Goal: Task Accomplishment & Management: Manage account settings

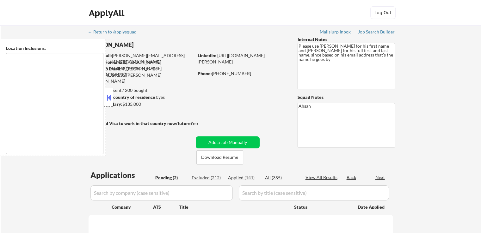
select select ""pending""
type textarea "[GEOGRAPHIC_DATA], MD [GEOGRAPHIC_DATA], [GEOGRAPHIC_DATA] [GEOGRAPHIC_DATA], […"
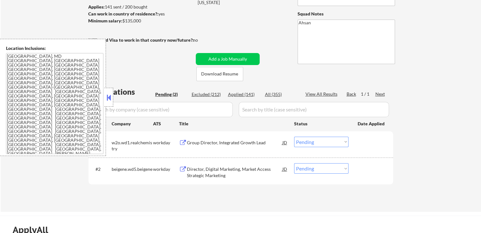
scroll to position [95, 0]
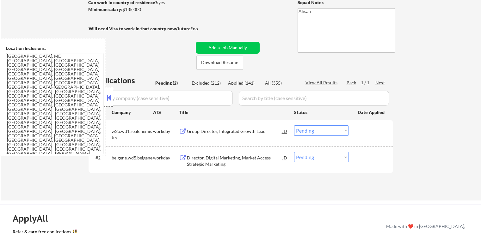
click at [245, 130] on div "Group Director, Integrated Growth Lead" at bounding box center [235, 131] width 96 height 6
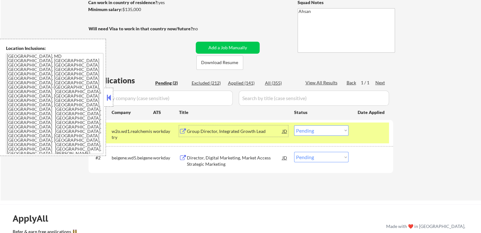
click at [267, 156] on div "Director, Digital Marketing, Market Access Strategic Marketing" at bounding box center [235, 161] width 96 height 12
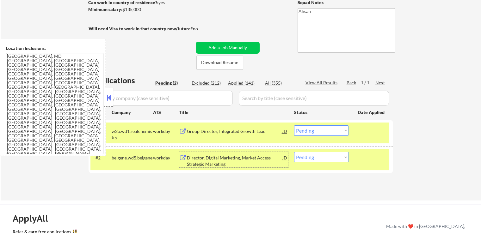
click at [239, 129] on div "Group Director, Integrated Growth Lead" at bounding box center [235, 131] width 96 height 6
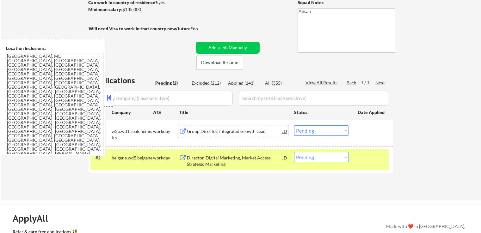
drag, startPoint x: 310, startPoint y: 129, endPoint x: 308, endPoint y: 134, distance: 5.1
click at [310, 130] on select "Choose an option... Pending Applied Excluded (Questions) Excluded (Expired) Exc…" at bounding box center [321, 131] width 54 height 10
click at [294, 126] on select "Choose an option... Pending Applied Excluded (Questions) Excluded (Expired) Exc…" at bounding box center [321, 131] width 54 height 10
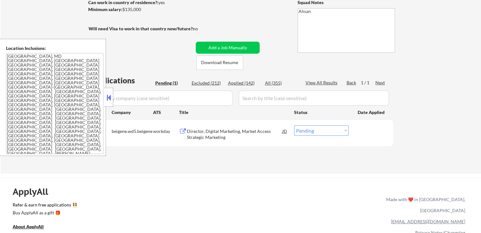
drag, startPoint x: 313, startPoint y: 131, endPoint x: 311, endPoint y: 134, distance: 3.5
click at [312, 131] on select "Choose an option... Pending Applied Excluded (Questions) Excluded (Expired) Exc…" at bounding box center [321, 131] width 54 height 10
select select ""applied""
click at [294, 126] on select "Choose an option... Pending Applied Excluded (Questions) Excluded (Expired) Exc…" at bounding box center [321, 131] width 54 height 10
click at [299, 160] on div "Applications Pending (1) Excluded (212) Applied (142) All (355) View All Result…" at bounding box center [241, 118] width 305 height 87
